Goal: Book appointment/travel/reservation

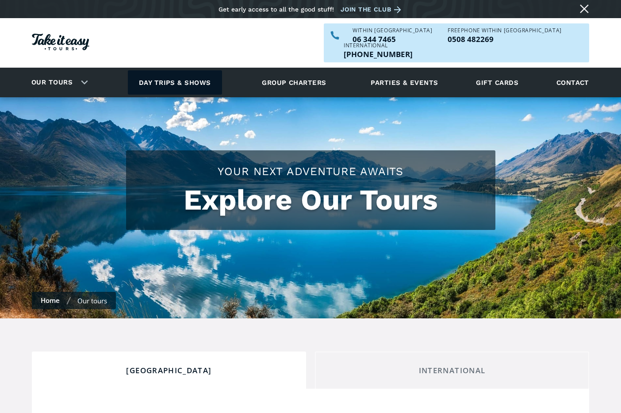
click at [191, 70] on link "Day trips & shows" at bounding box center [175, 82] width 94 height 24
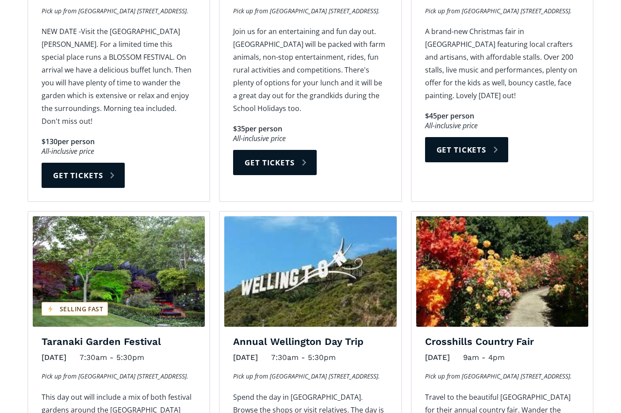
scroll to position [796, 0]
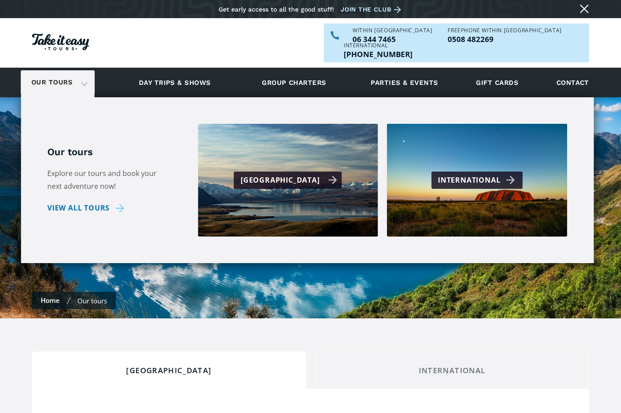
click at [281, 174] on div "[GEOGRAPHIC_DATA]" at bounding box center [289, 180] width 97 height 13
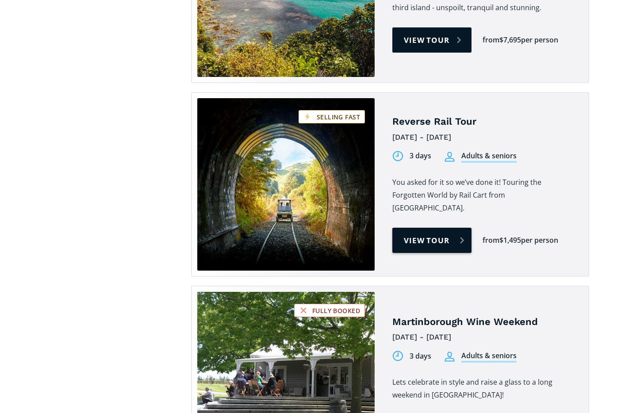
scroll to position [929, 0]
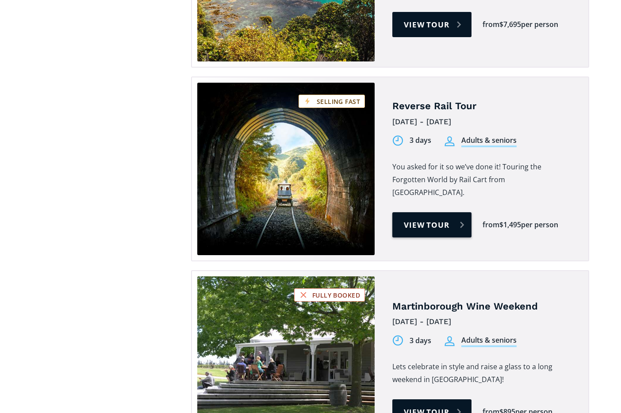
click at [415, 212] on link "View tour" at bounding box center [431, 224] width 79 height 25
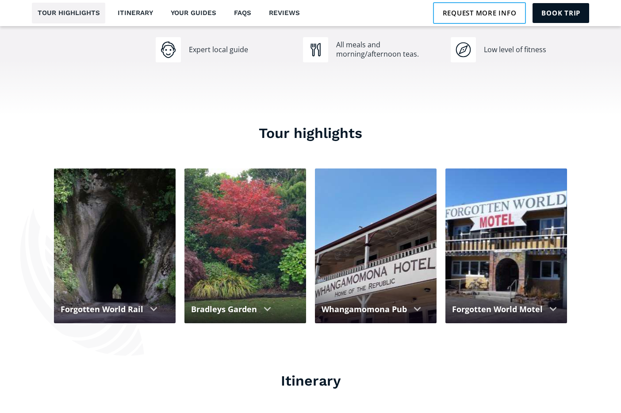
scroll to position [752, 0]
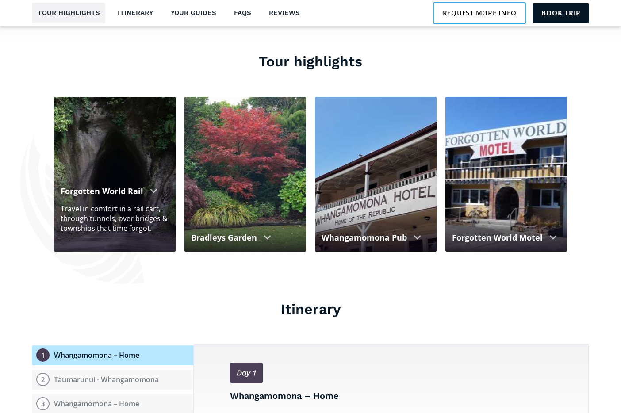
click at [119, 207] on div "Travel in comfort in a rail cart, through tunnels, over bridges & townships tha…" at bounding box center [115, 218] width 108 height 29
click at [123, 185] on div "Forgotten World Rail" at bounding box center [102, 191] width 83 height 12
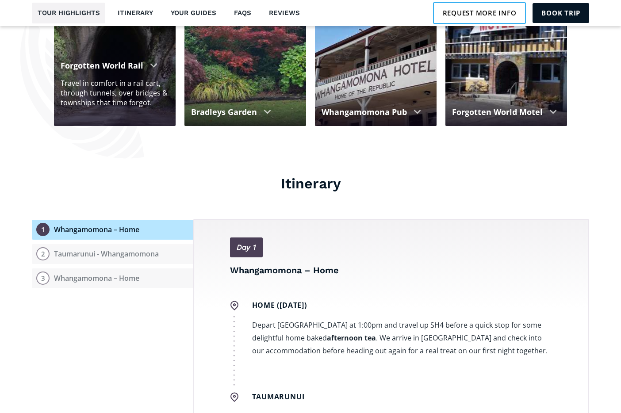
scroll to position [885, 0]
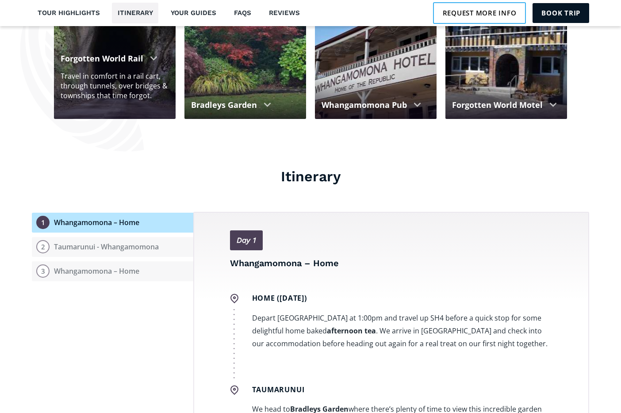
click at [150, 56] on div at bounding box center [154, 58] width 8 height 4
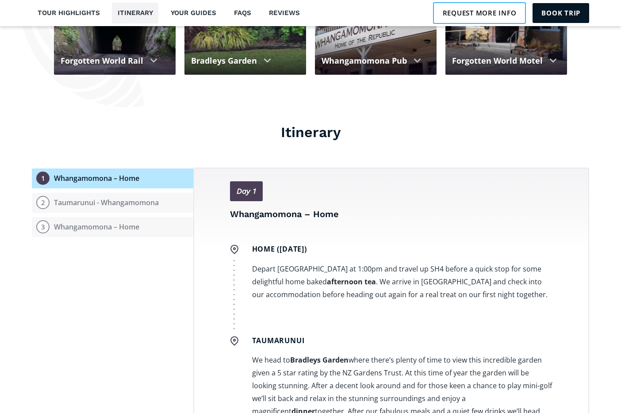
scroll to position [0, 0]
